Goal: Information Seeking & Learning: Check status

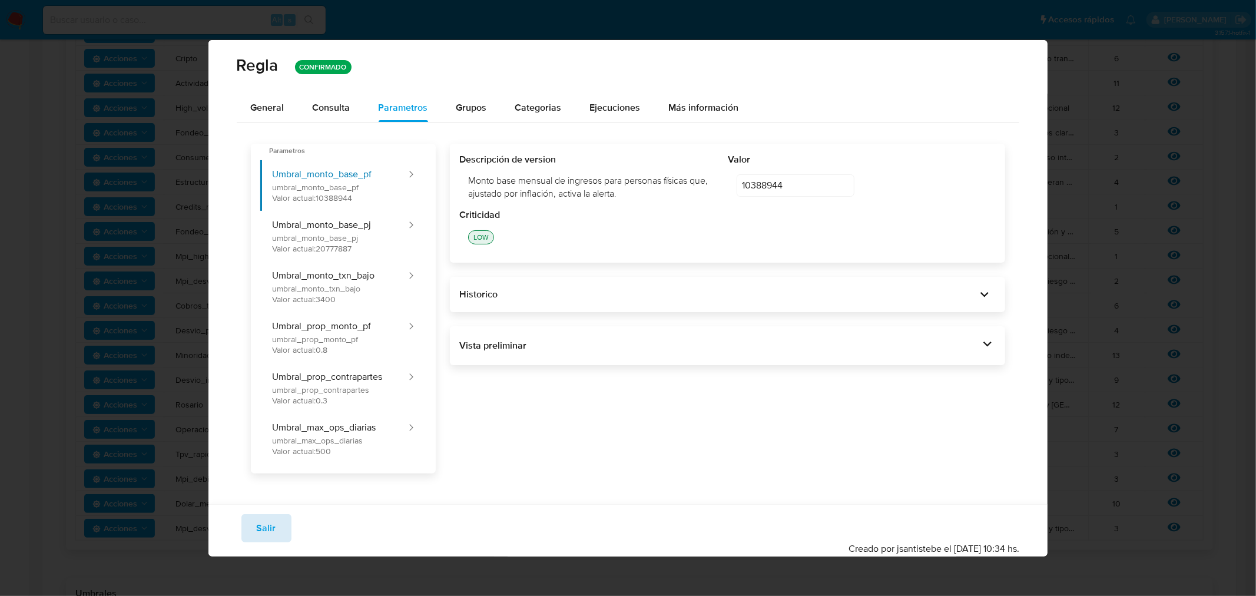
click at [266, 520] on span "Salir" at bounding box center [266, 528] width 19 height 26
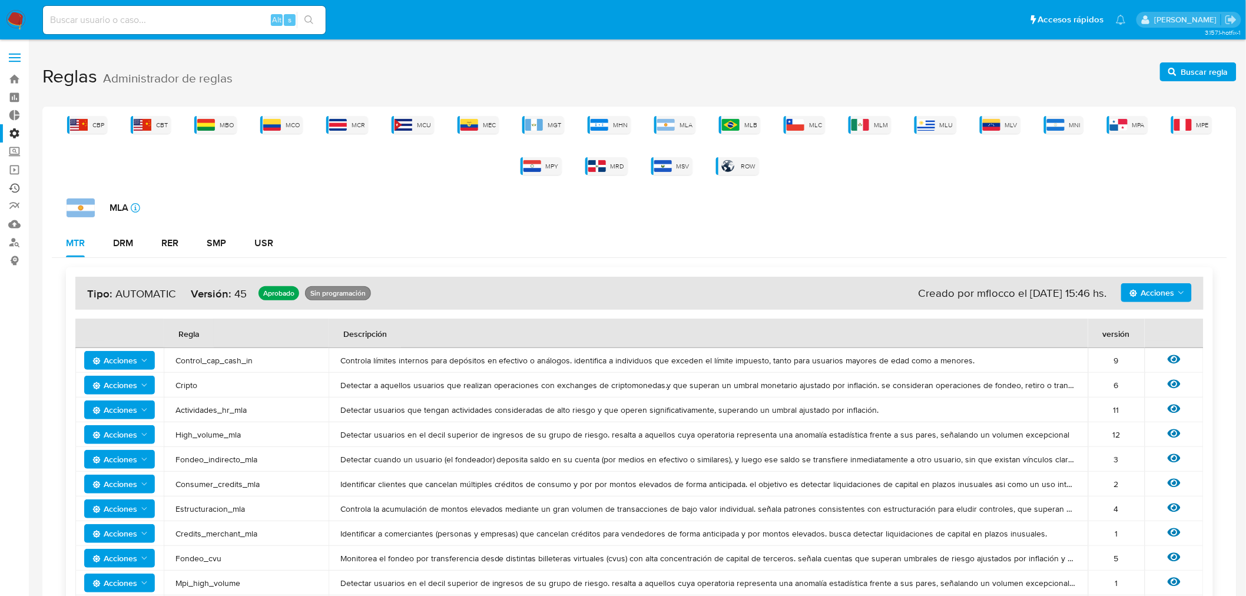
click at [14, 191] on link "Ejecuciones automáticas" at bounding box center [70, 188] width 140 height 18
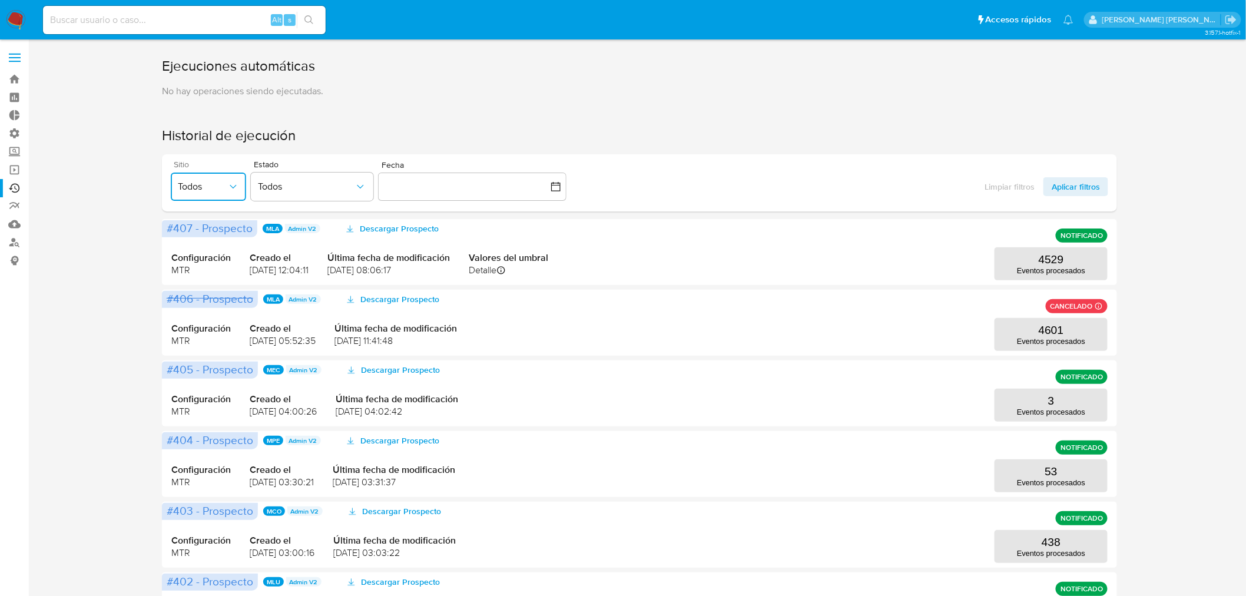
click at [216, 184] on span "Todos" at bounding box center [202, 187] width 49 height 12
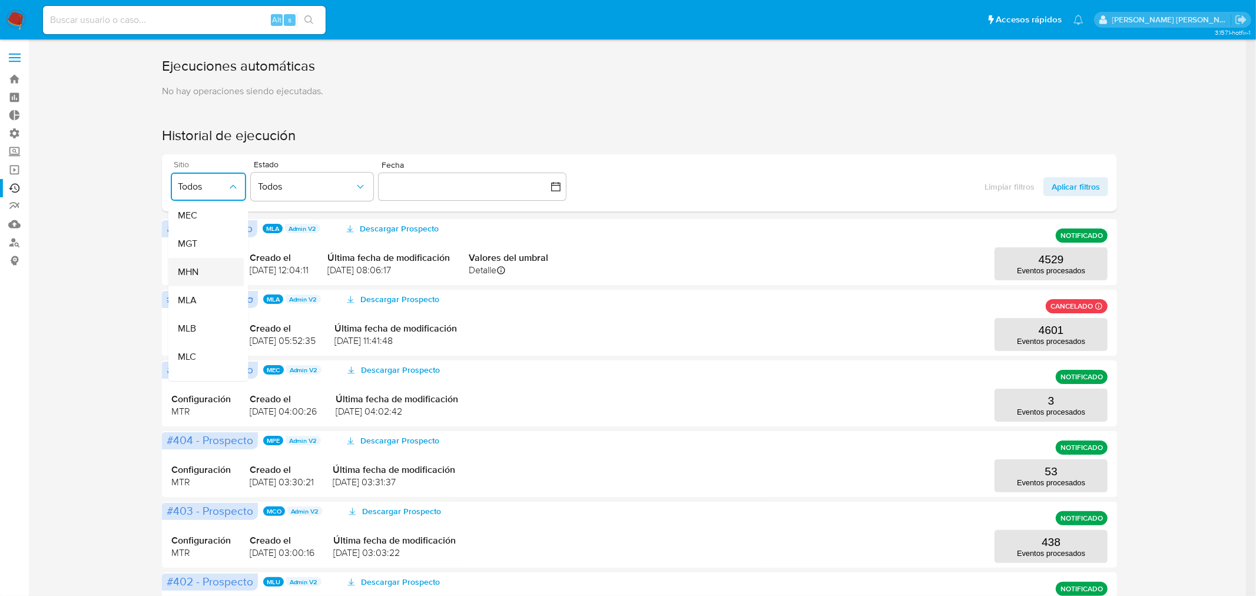
scroll to position [196, 0]
click at [213, 326] on div "MLC" at bounding box center [201, 333] width 49 height 28
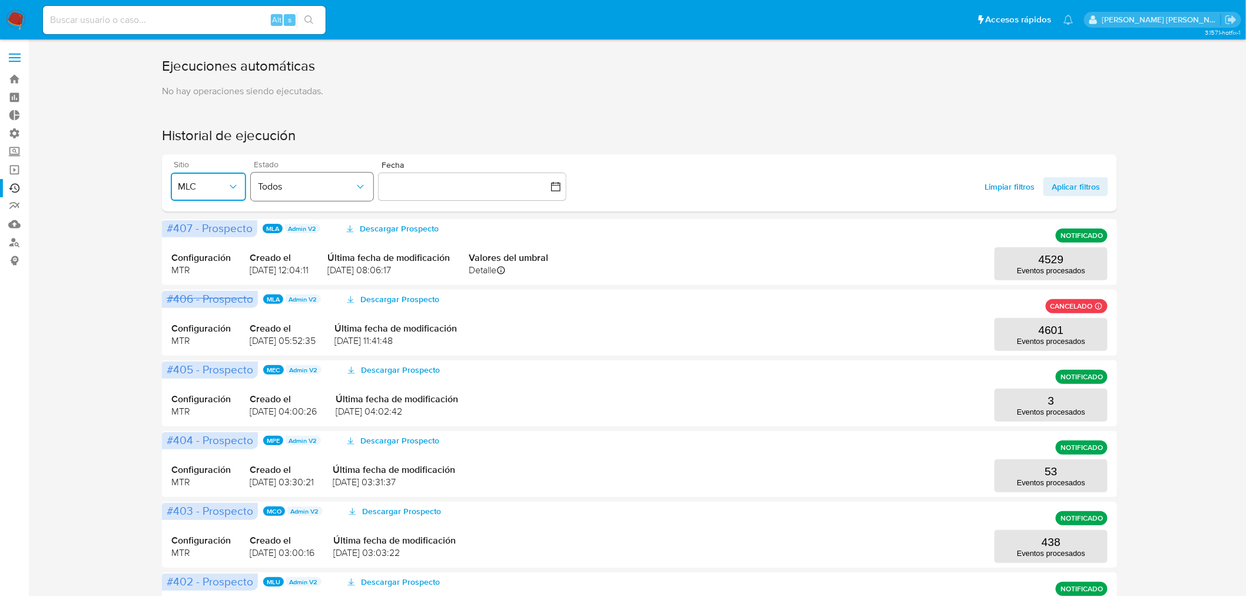
click at [316, 173] on button "Todos" at bounding box center [312, 187] width 122 height 28
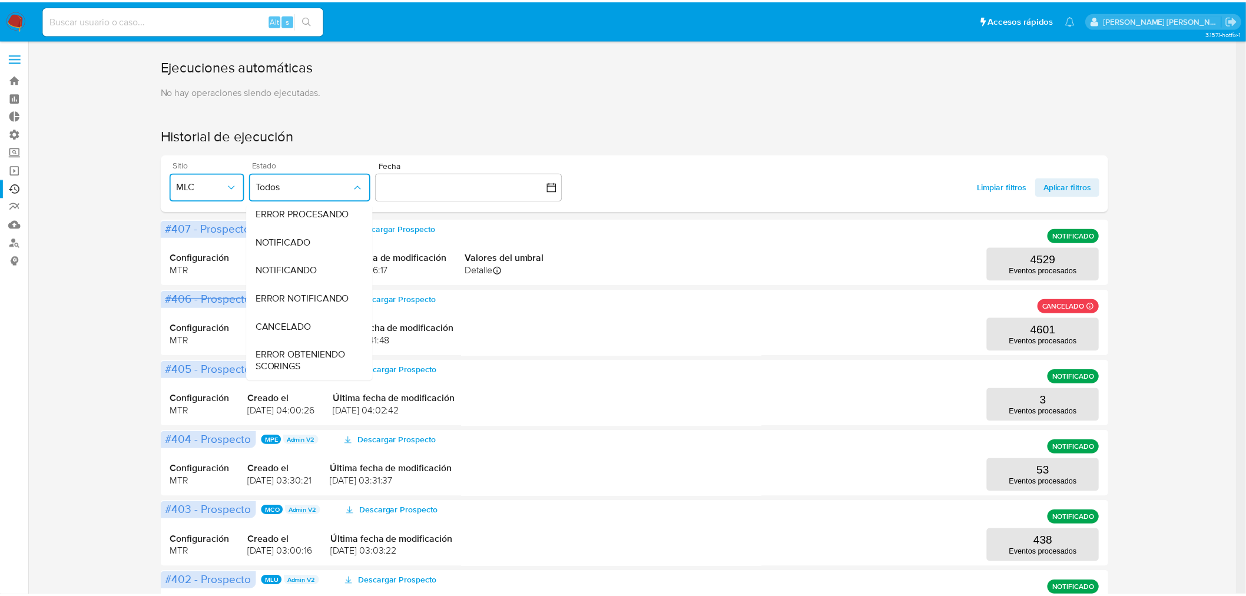
scroll to position [127, 0]
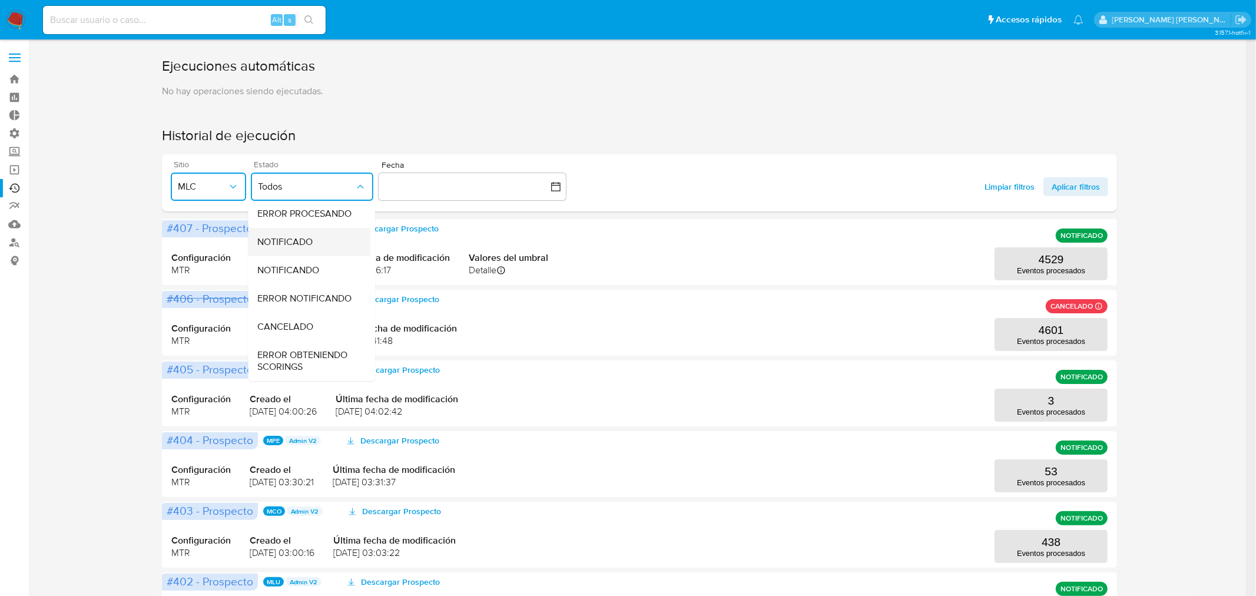
click at [289, 236] on span "NOTIFICADO" at bounding box center [284, 242] width 55 height 12
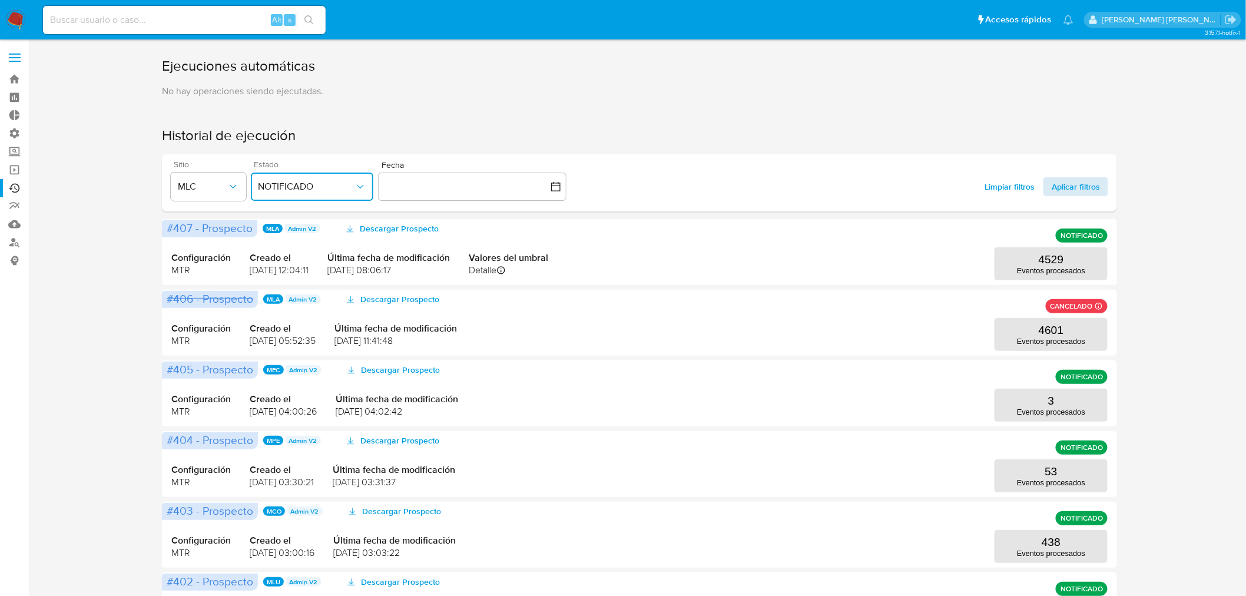
click at [1068, 188] on span "Aplicar filtros" at bounding box center [1076, 186] width 48 height 19
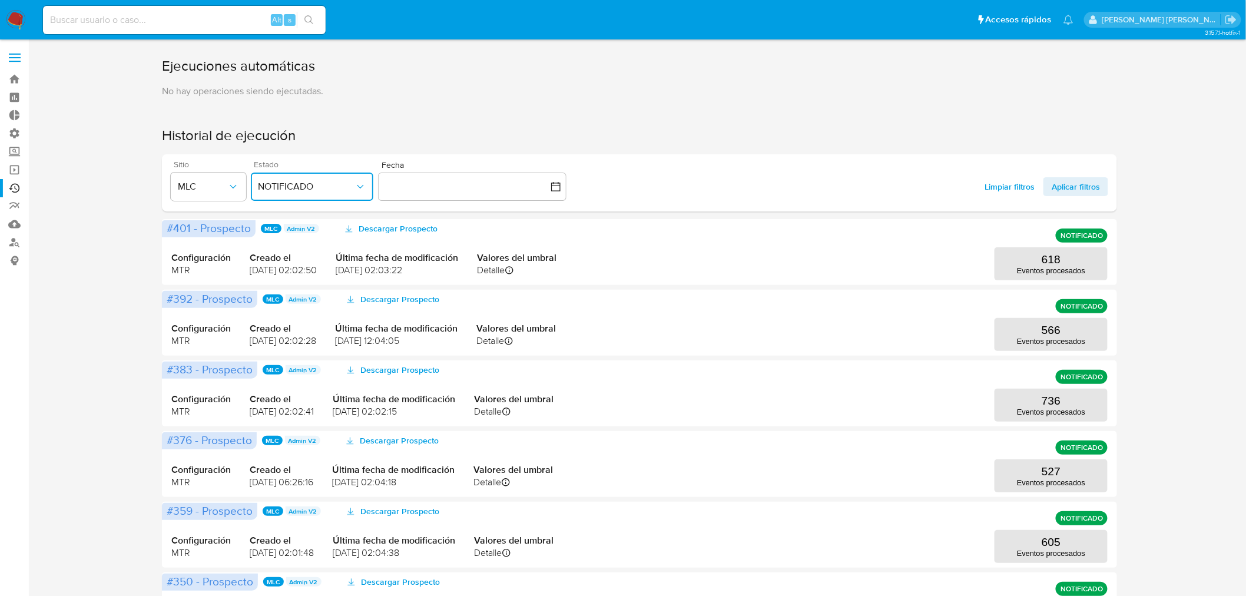
scroll to position [65, 0]
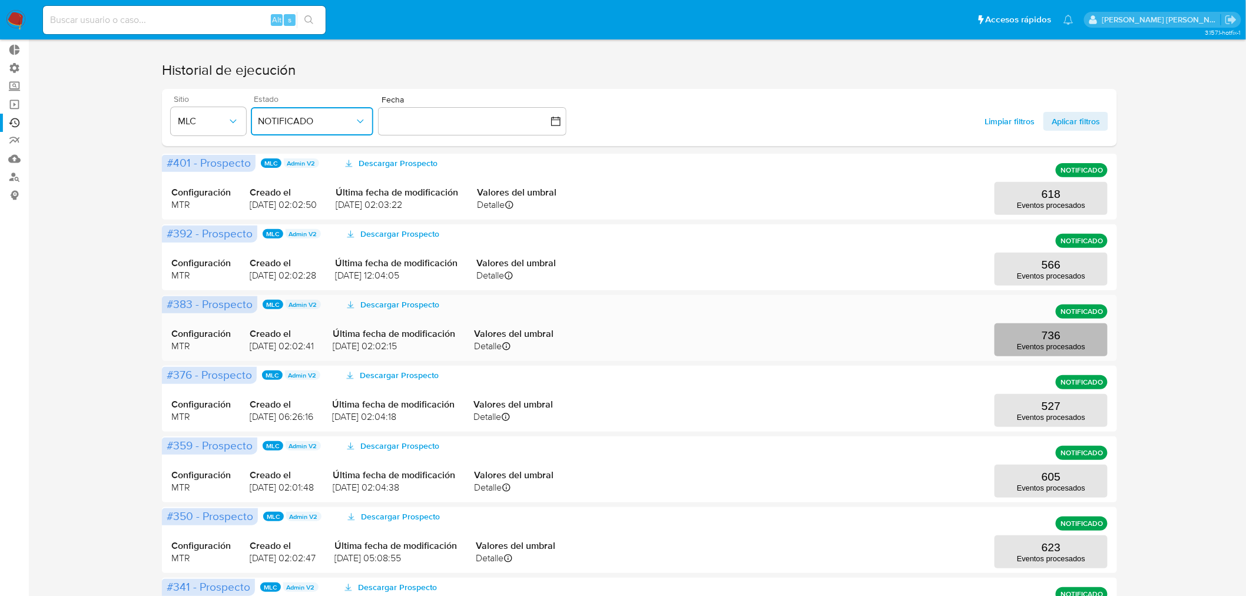
click at [1019, 337] on button "736 Eventos procesados" at bounding box center [1051, 339] width 113 height 33
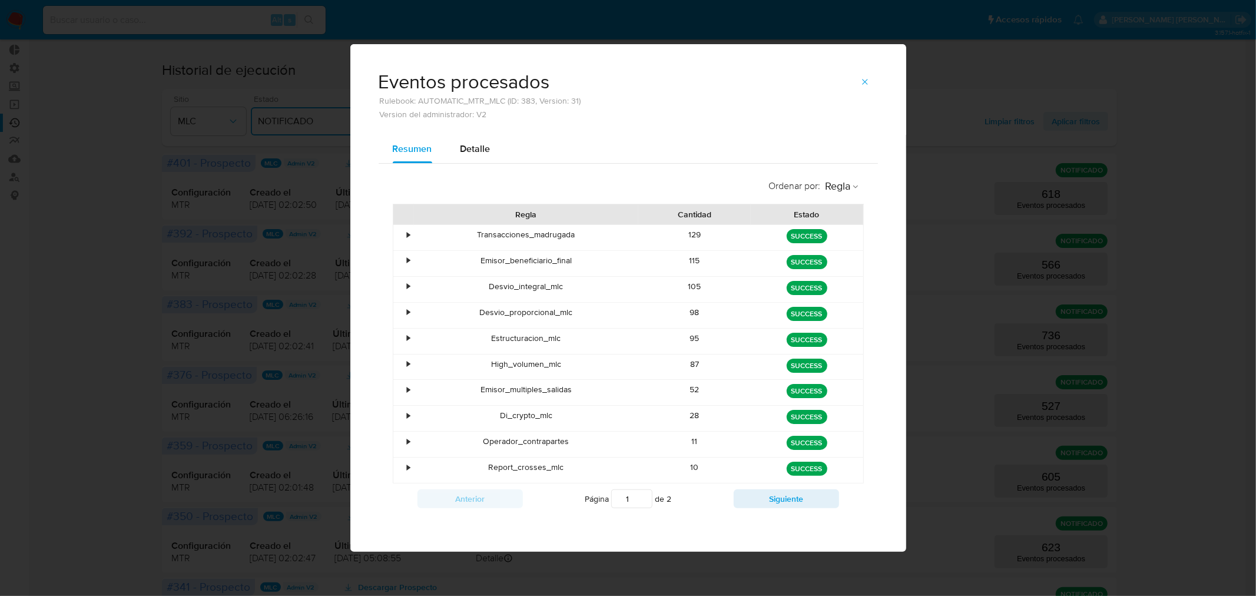
click at [407, 261] on div "•" at bounding box center [408, 260] width 3 height 11
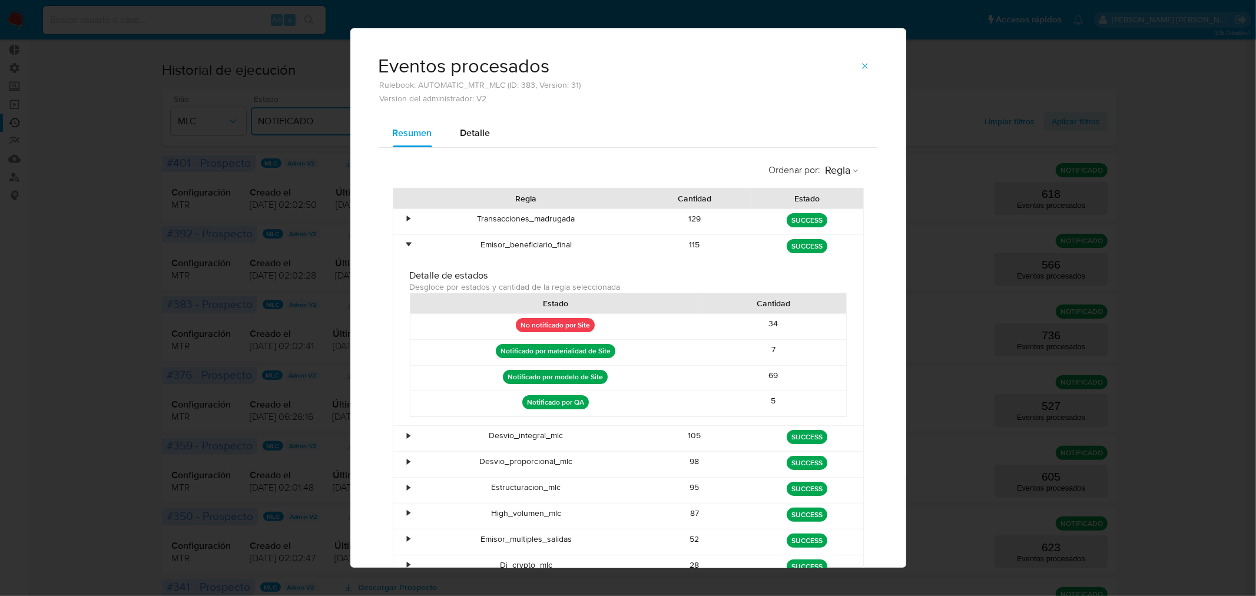
click at [414, 243] on div "Emisor_beneficiario_final" at bounding box center [526, 247] width 225 height 25
click at [407, 243] on div "•" at bounding box center [403, 247] width 21 height 25
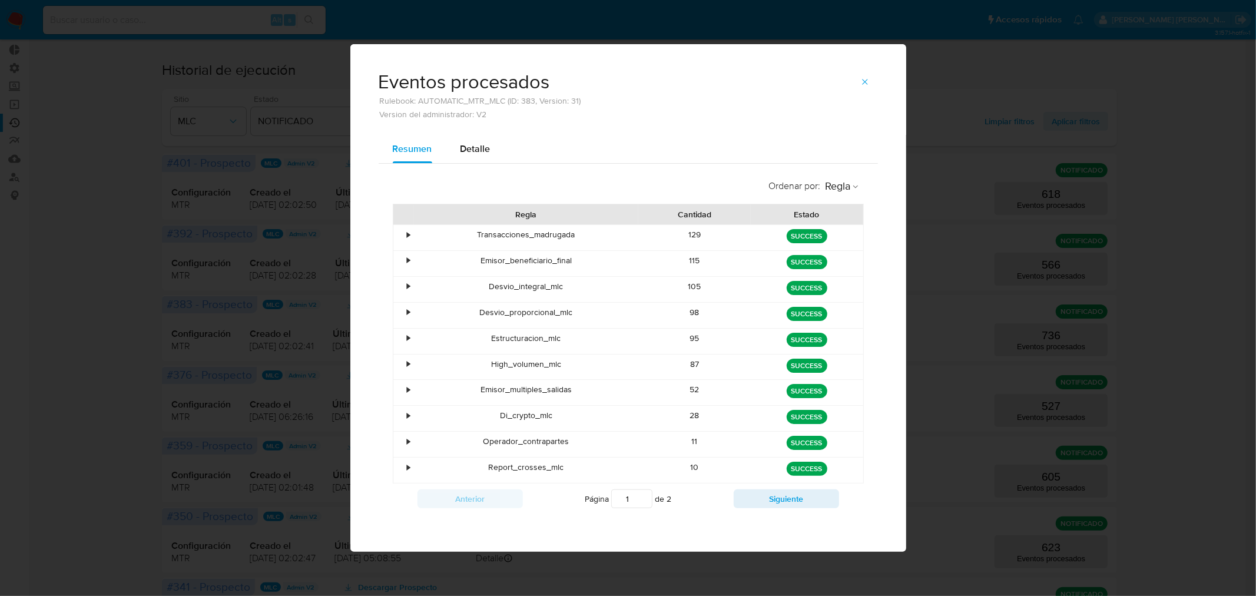
click at [410, 260] on div "•" at bounding box center [408, 260] width 3 height 11
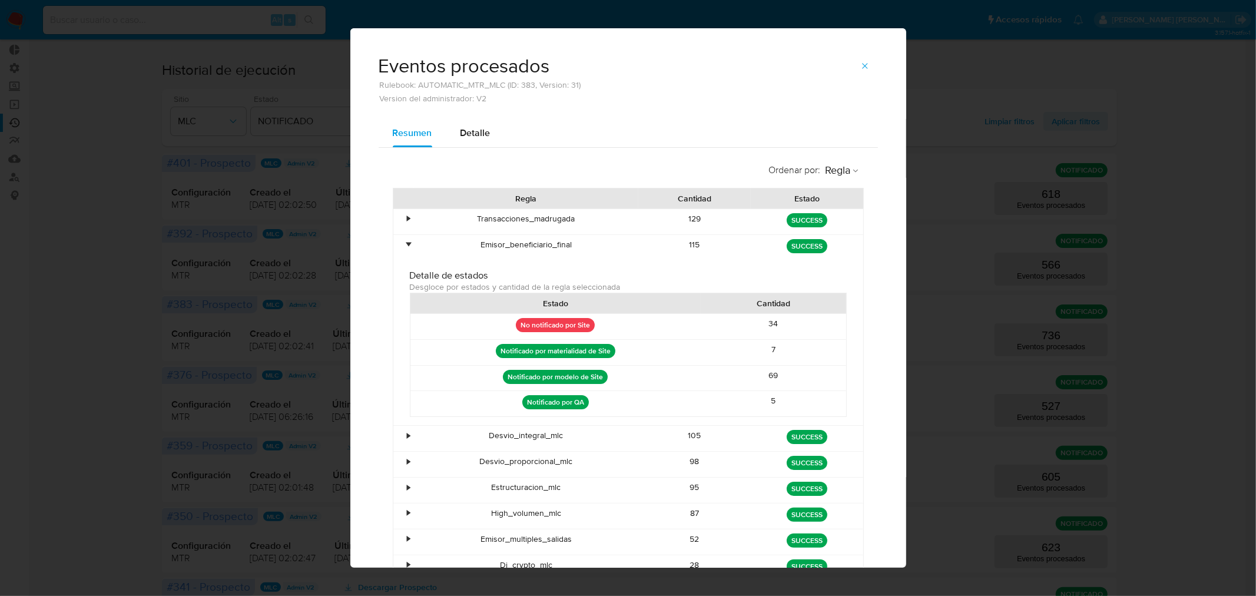
click at [407, 244] on div "•" at bounding box center [408, 244] width 3 height 11
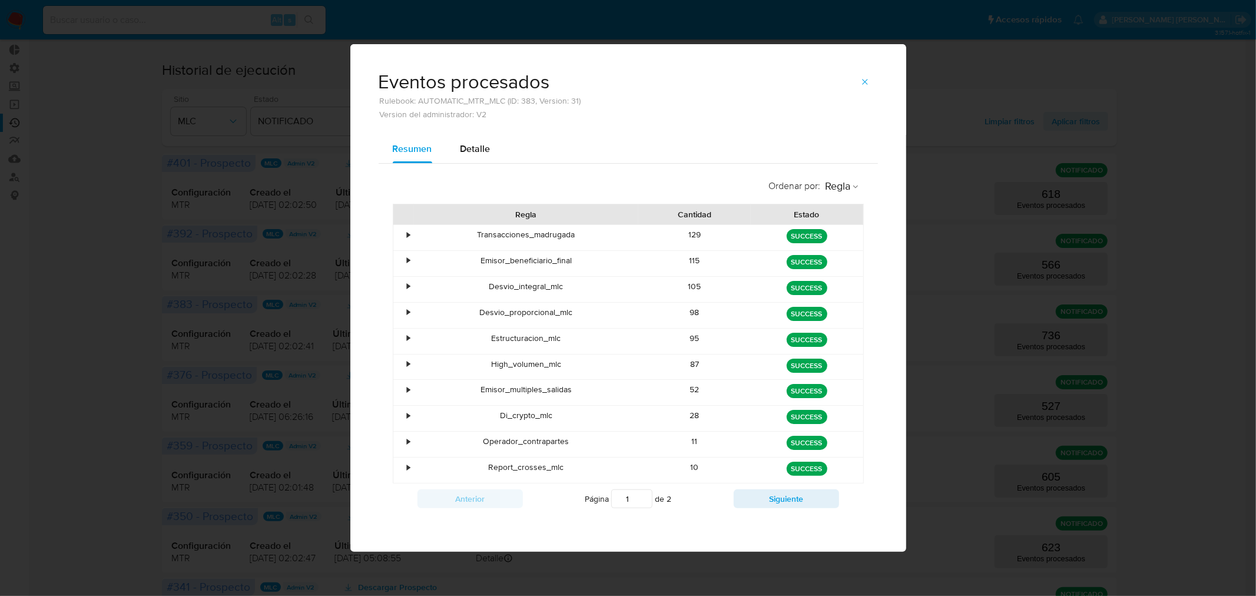
click at [862, 85] on icon "button" at bounding box center [864, 81] width 9 height 9
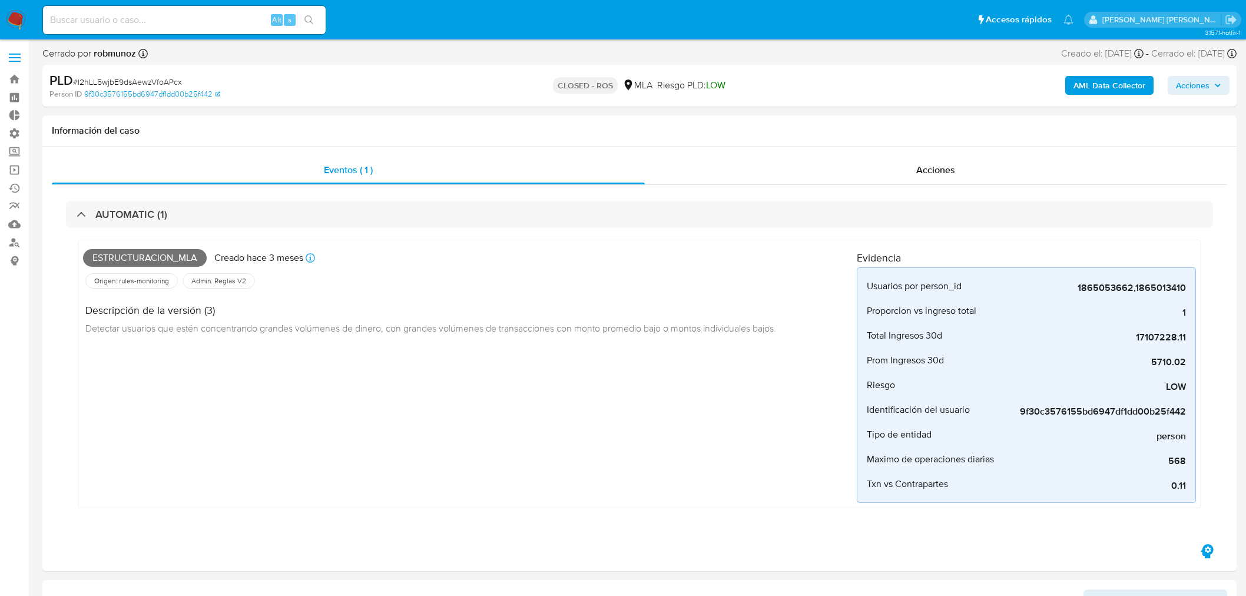
select select "10"
click at [15, 134] on label "Administración" at bounding box center [70, 133] width 140 height 18
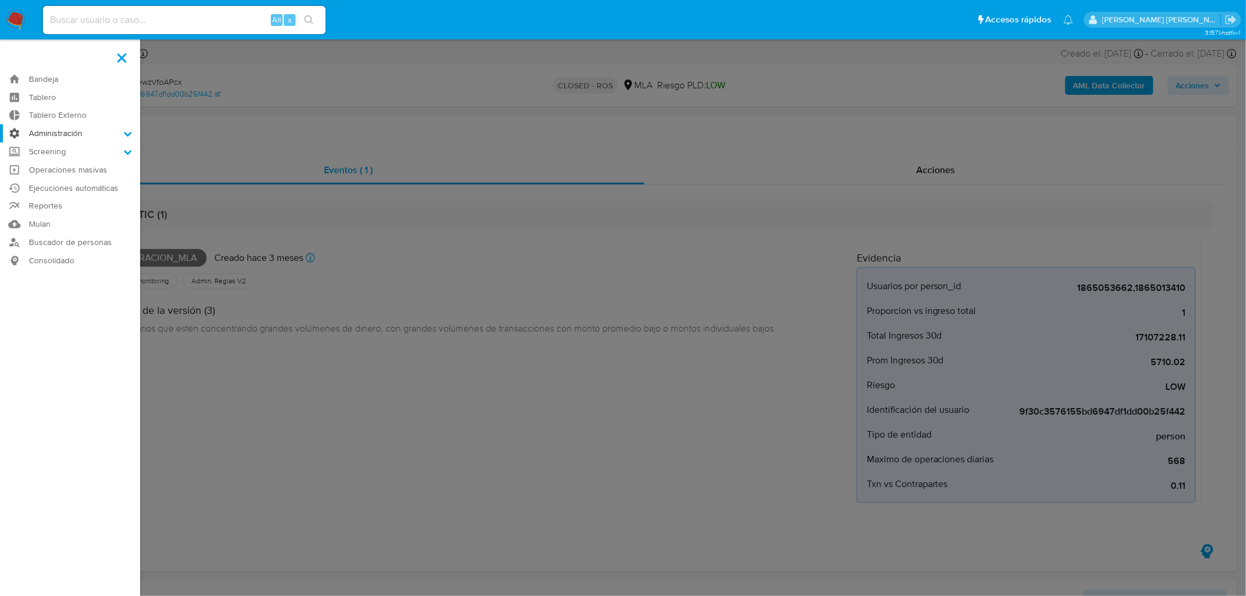
click at [0, 0] on input "Administración" at bounding box center [0, 0] width 0 height 0
click at [53, 148] on link "Reglas" at bounding box center [70, 150] width 140 height 15
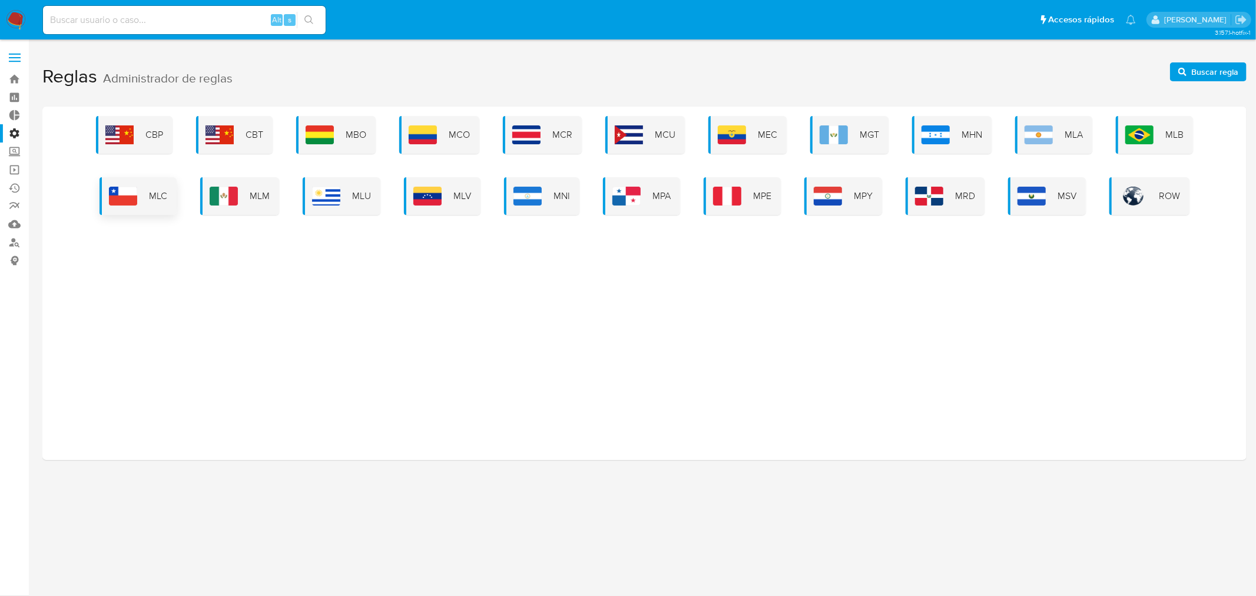
click at [136, 199] on img at bounding box center [123, 196] width 28 height 19
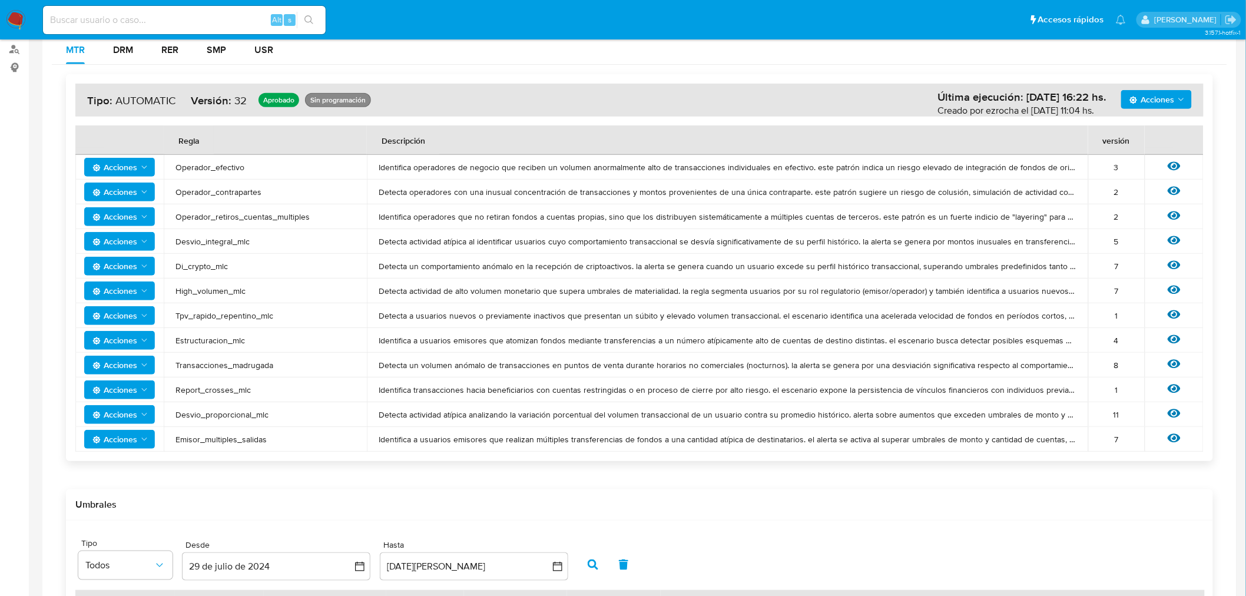
scroll to position [196, 0]
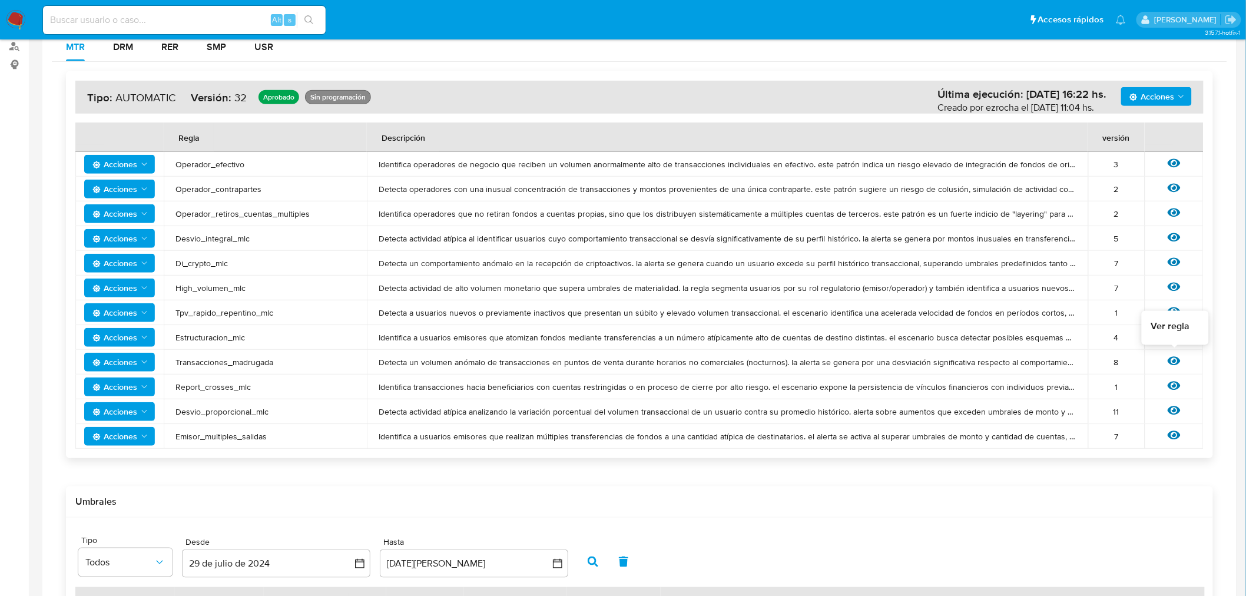
click at [1169, 355] on icon at bounding box center [1174, 360] width 13 height 13
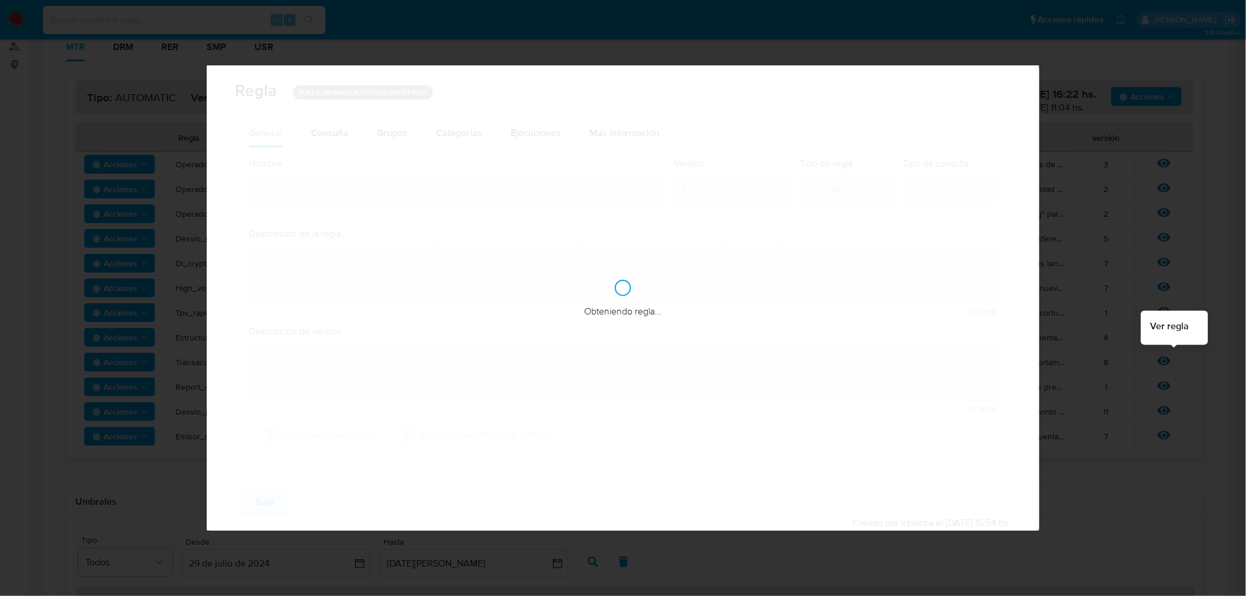
type input "Transacciones_madrugada"
type textarea "Detecta un volumen anómalo de transacciones en puntos de venta durante horarios…"
type textarea "Busca identificar usuarios que realizan transacciones durante la madrugada y pr…"
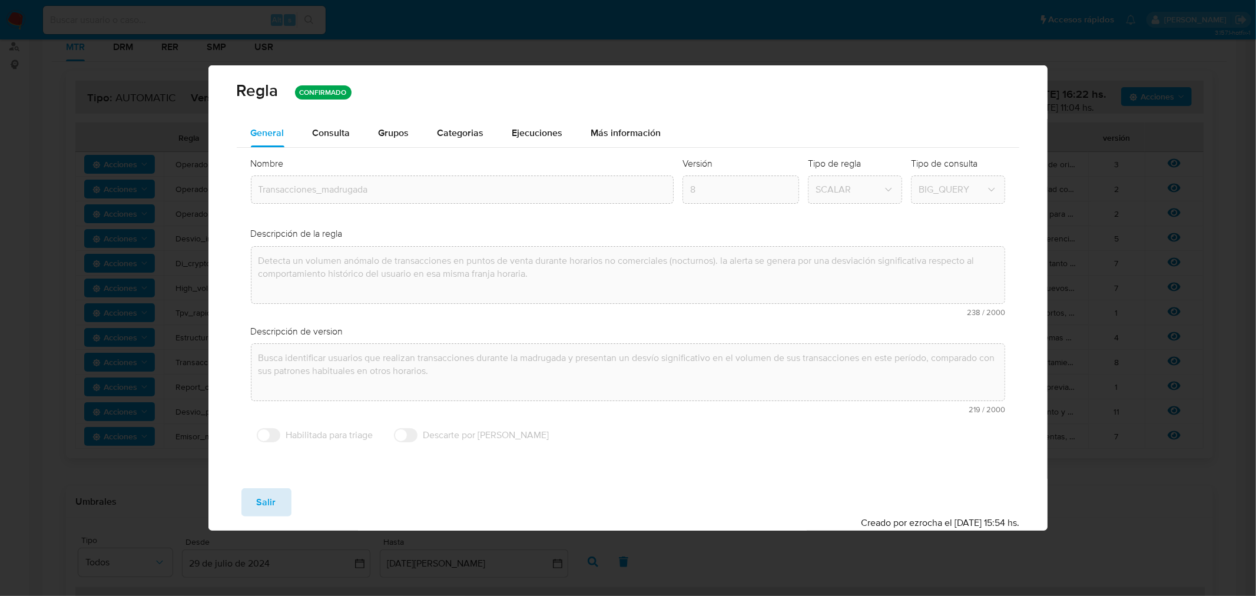
click at [257, 499] on span "Salir" at bounding box center [266, 502] width 19 height 26
type input "1"
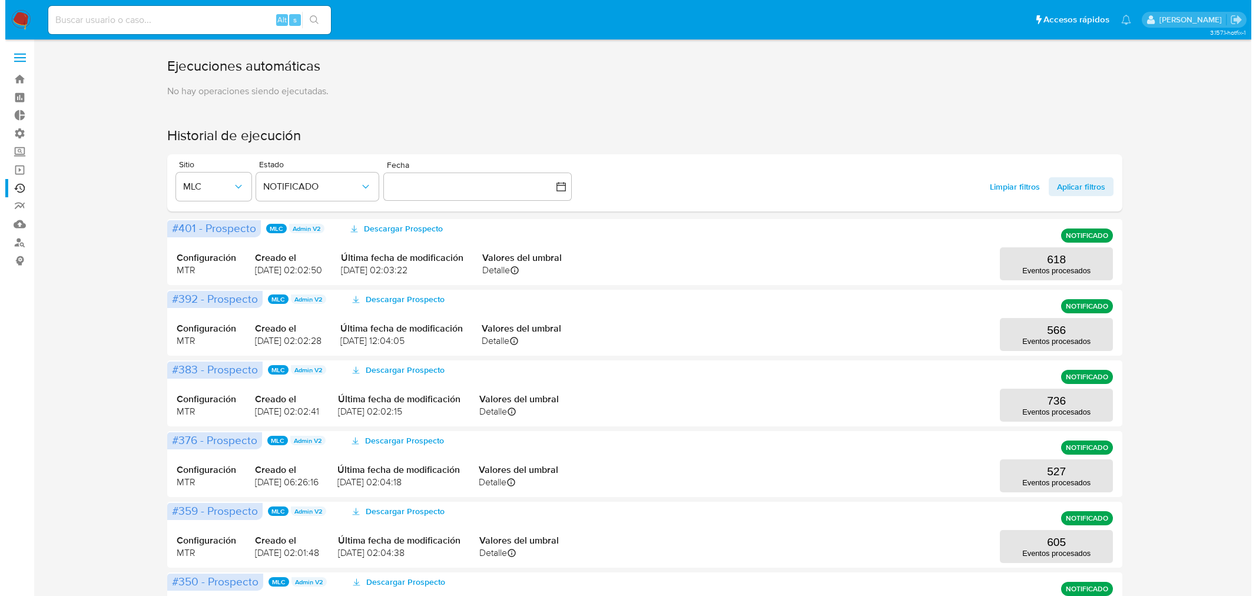
scroll to position [65, 0]
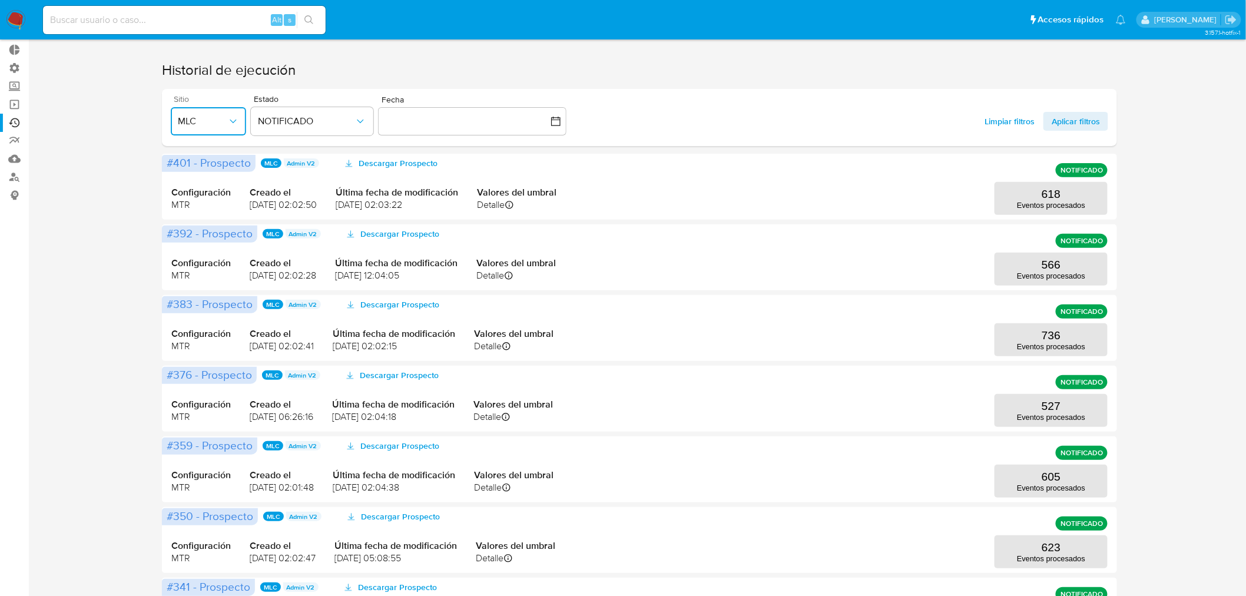
click at [210, 118] on span "MLC" at bounding box center [202, 121] width 49 height 12
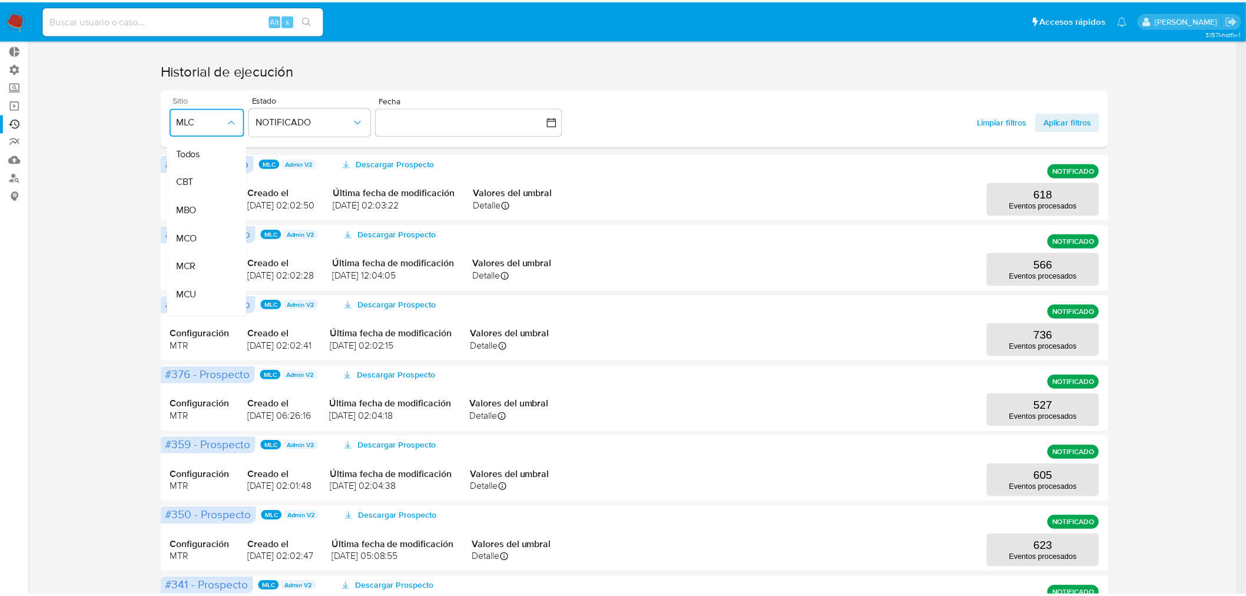
scroll to position [241, 0]
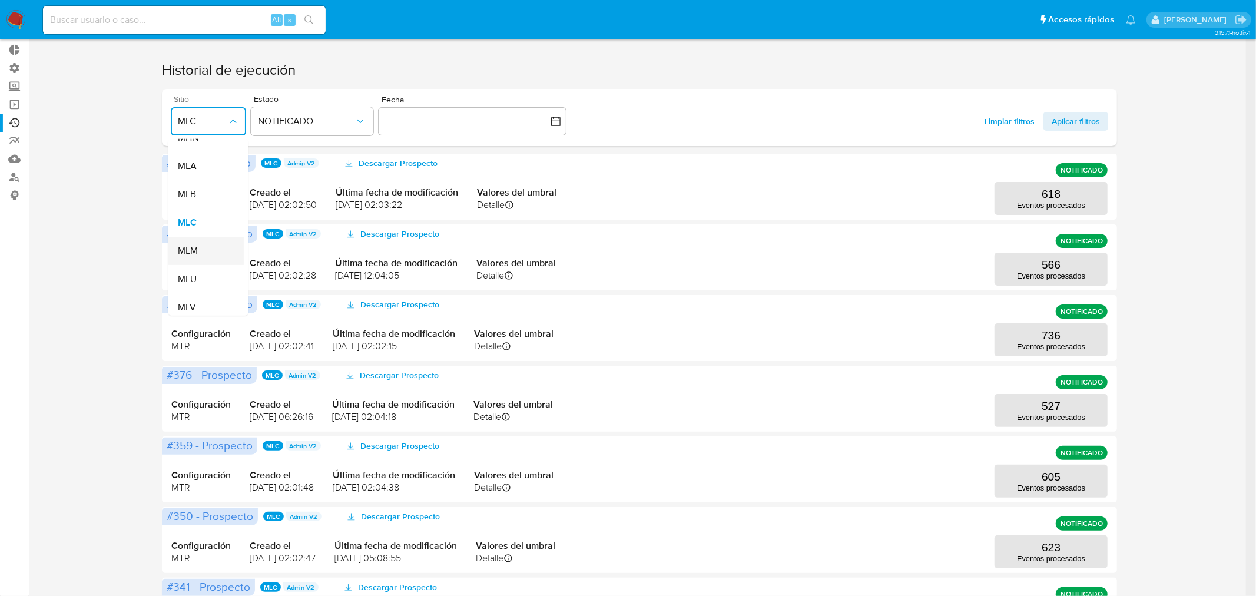
click at [196, 254] on span "MLM" at bounding box center [187, 251] width 20 height 12
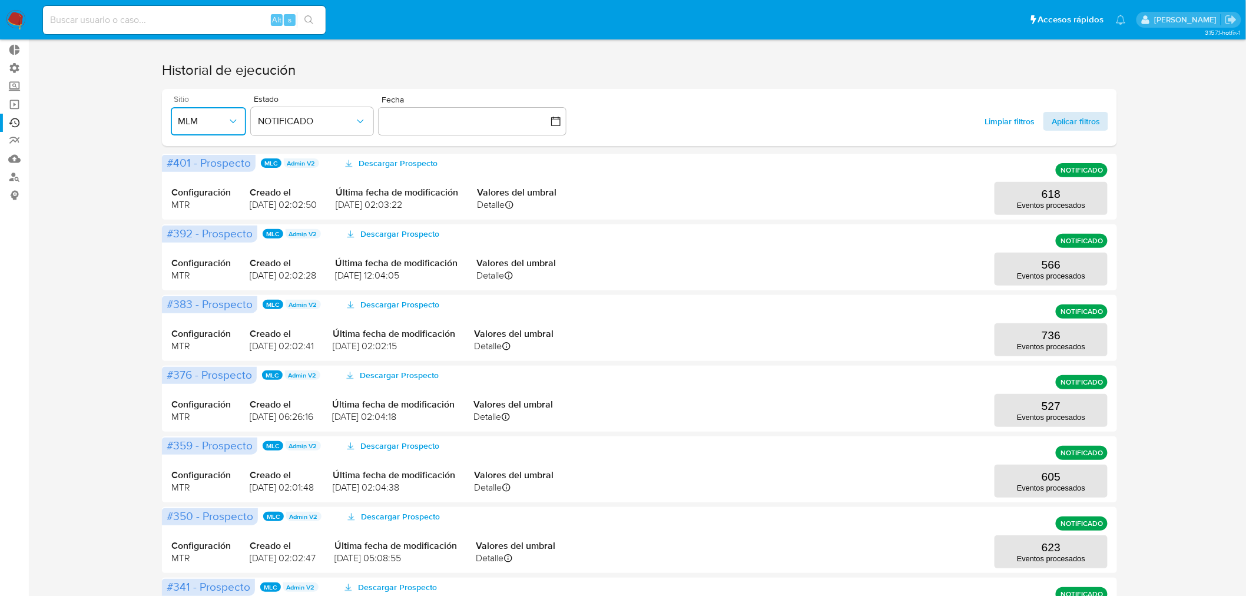
click at [1080, 118] on span "Aplicar filtros" at bounding box center [1076, 121] width 48 height 19
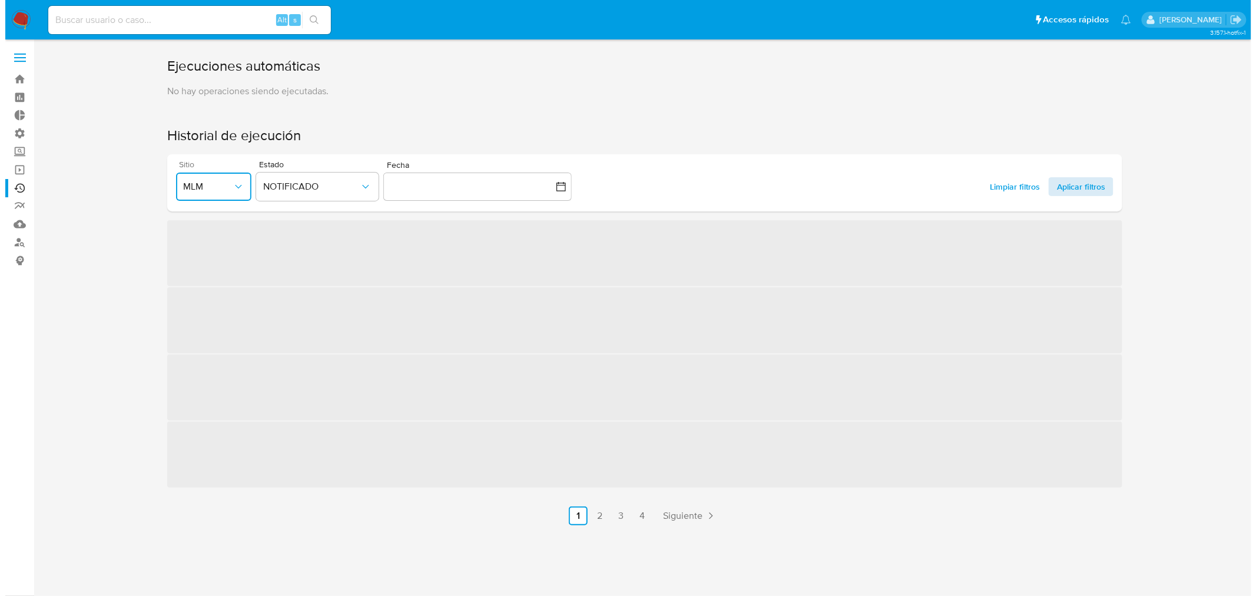
scroll to position [0, 0]
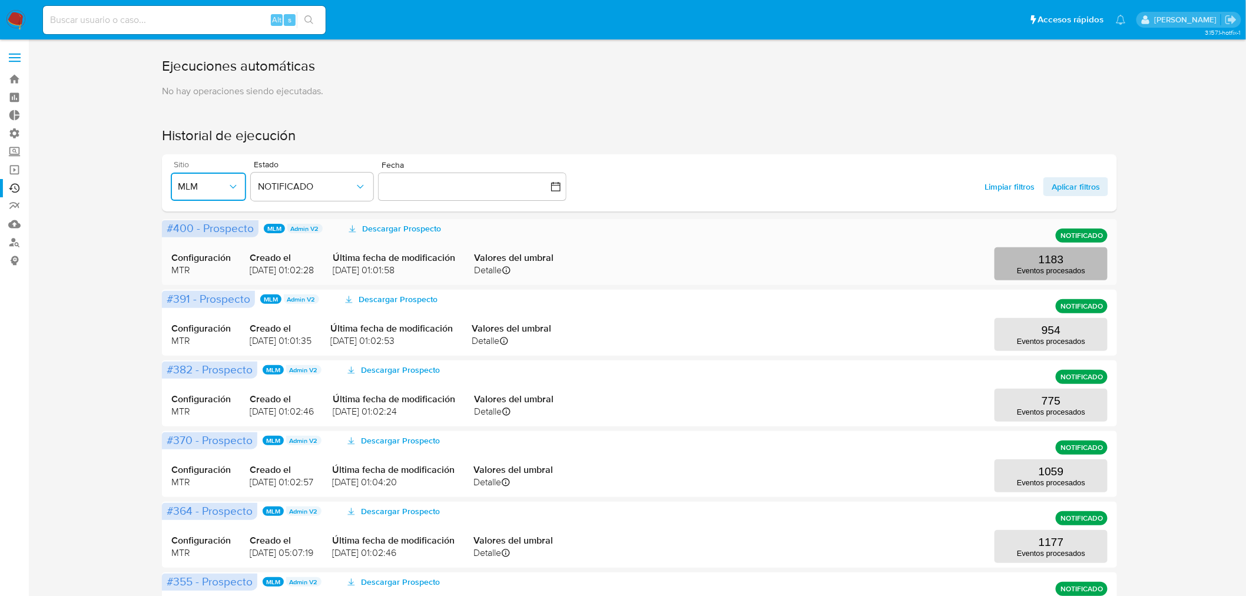
click at [1022, 266] on p "Eventos procesados" at bounding box center [1051, 270] width 68 height 9
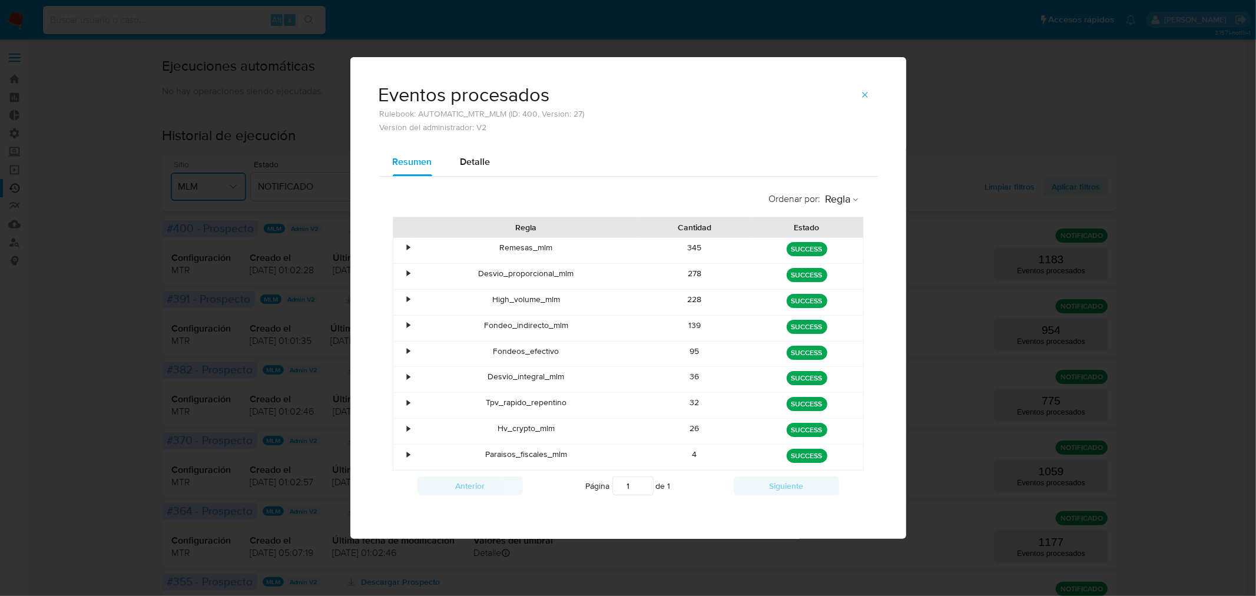
click at [410, 273] on div "•" at bounding box center [403, 276] width 21 height 25
